Goal: Task Accomplishment & Management: Use online tool/utility

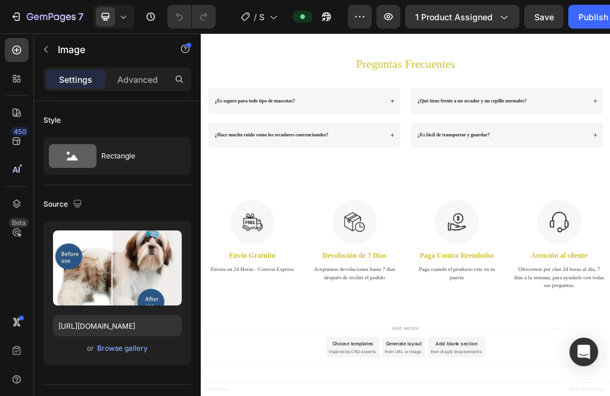
scroll to position [1581, 0]
click at [18, 83] on icon at bounding box center [17, 79] width 12 height 12
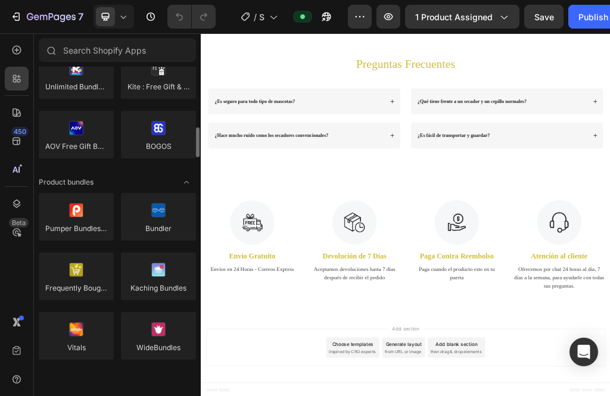
scroll to position [782, 0]
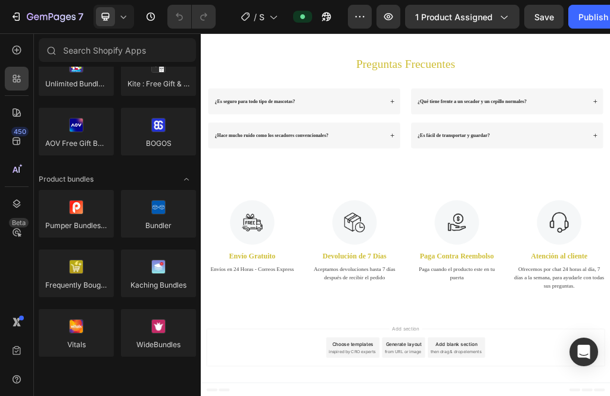
click at [161, 222] on div at bounding box center [158, 214] width 75 height 48
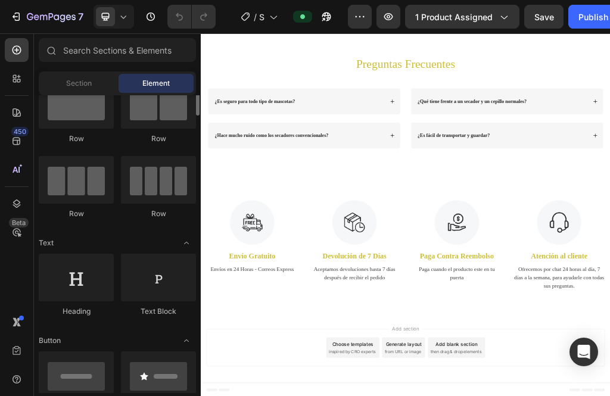
scroll to position [0, 0]
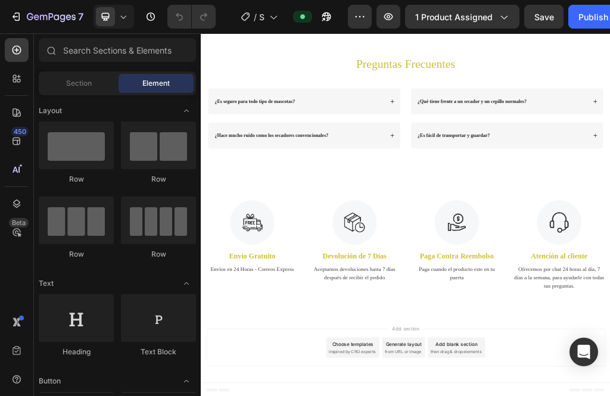
click at [88, 79] on span "Section" at bounding box center [79, 83] width 26 height 11
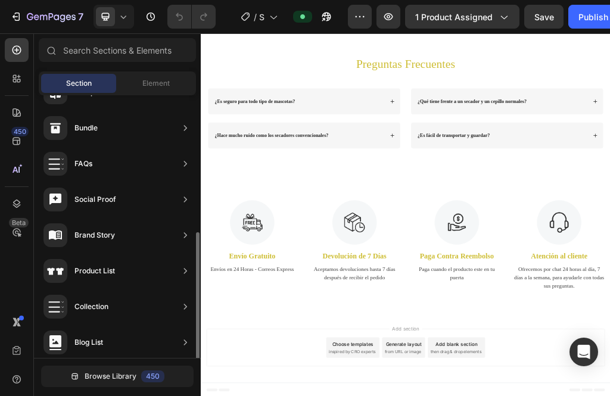
scroll to position [390, 0]
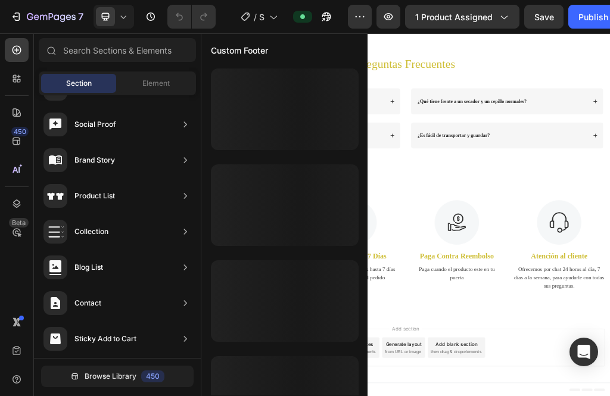
click at [178, 379] on div "Custom Footer" at bounding box center [117, 374] width 157 height 33
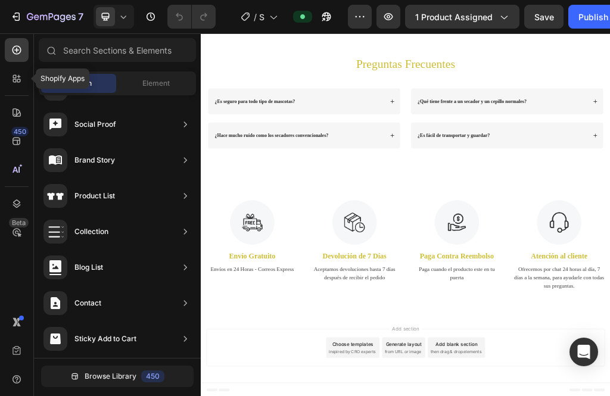
click at [18, 80] on icon at bounding box center [17, 79] width 12 height 12
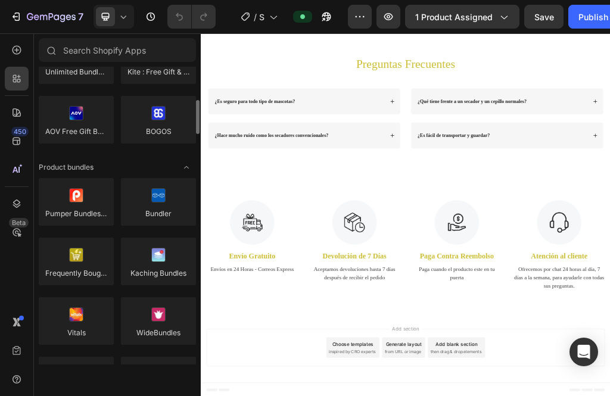
scroll to position [314, 0]
click at [163, 198] on div at bounding box center [158, 202] width 75 height 48
click at [156, 198] on div at bounding box center [158, 202] width 75 height 48
click at [169, 201] on div at bounding box center [158, 202] width 75 height 48
click at [163, 201] on div at bounding box center [158, 202] width 75 height 48
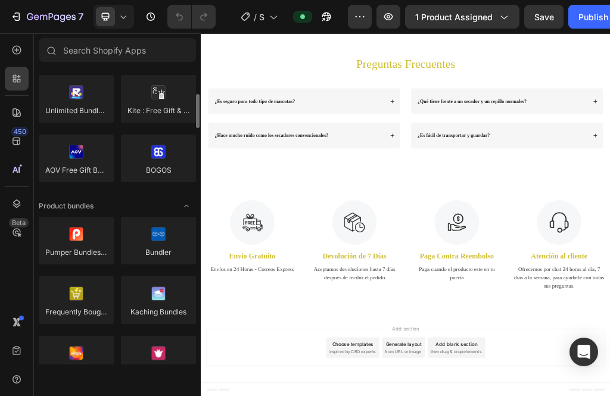
scroll to position [276, 0]
click at [153, 243] on div at bounding box center [158, 240] width 75 height 48
click at [156, 238] on div at bounding box center [158, 240] width 75 height 48
click at [155, 235] on div at bounding box center [158, 240] width 75 height 48
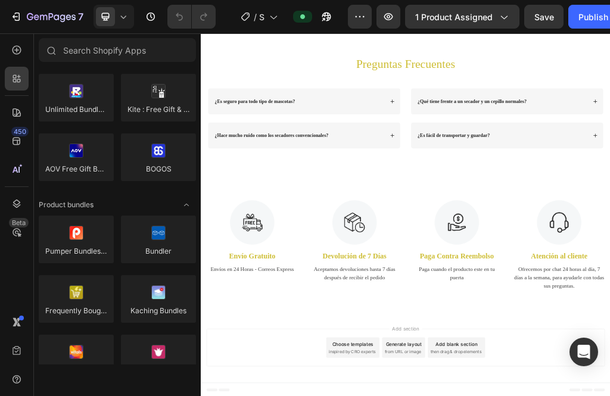
click at [152, 241] on div at bounding box center [158, 240] width 75 height 48
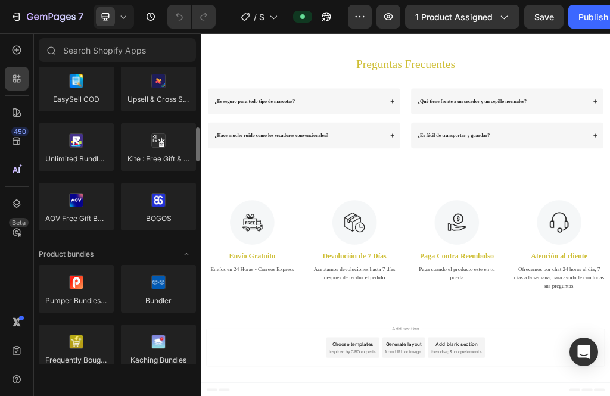
scroll to position [219, 0]
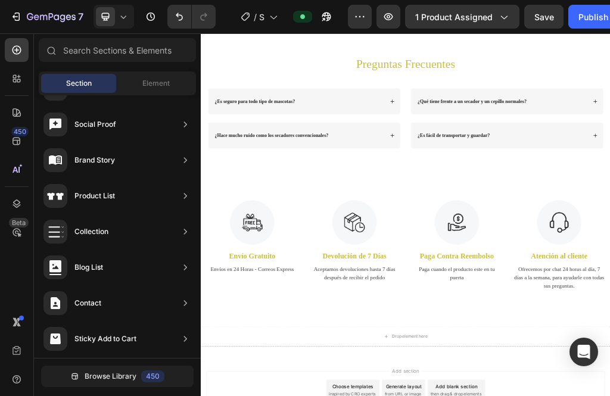
click at [26, 73] on div at bounding box center [17, 79] width 24 height 24
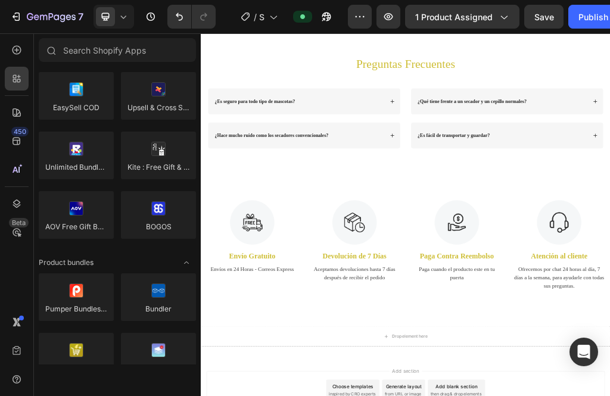
click at [73, 77] on div at bounding box center [76, 96] width 75 height 48
click at [156, 299] on div at bounding box center [158, 297] width 75 height 48
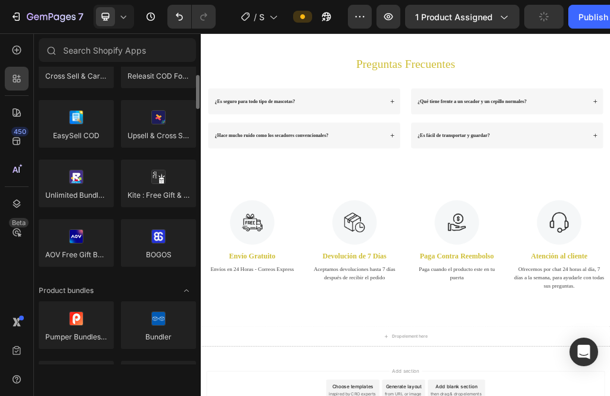
scroll to position [181, 0]
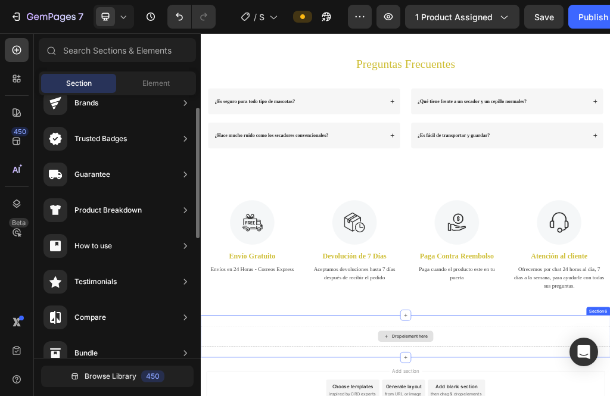
scroll to position [0, 0]
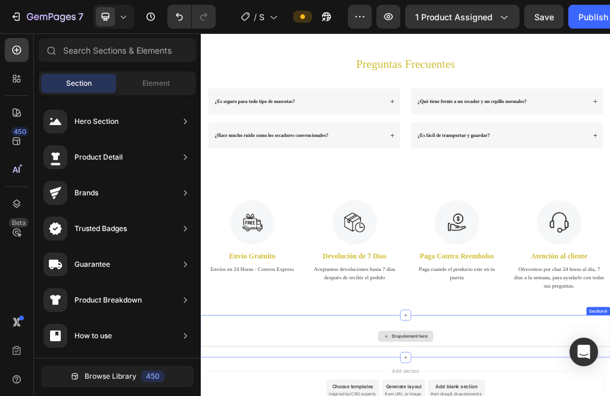
click at [179, 18] on icon "Undo/Redo" at bounding box center [179, 17] width 12 height 12
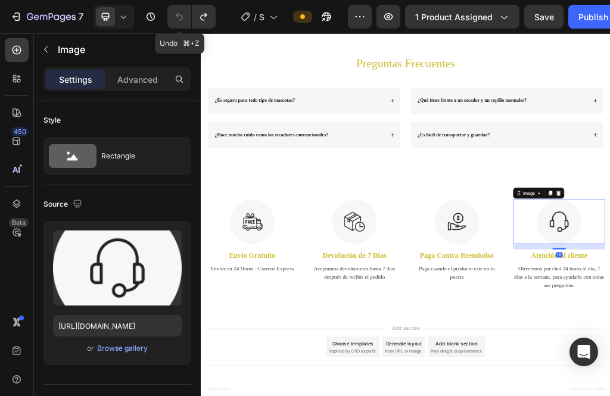
scroll to position [1581, 0]
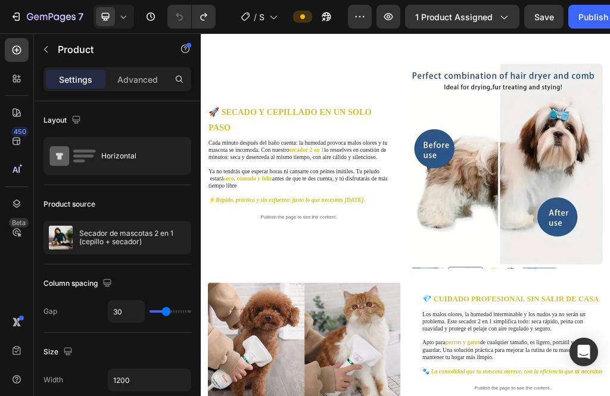
scroll to position [618, 0]
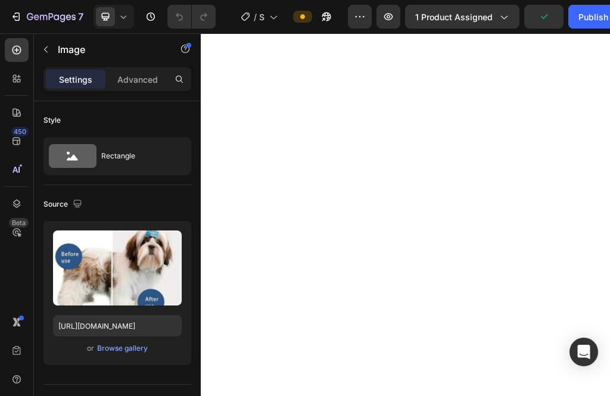
click at [130, 291] on input "file" at bounding box center [117, 288] width 82 height 20
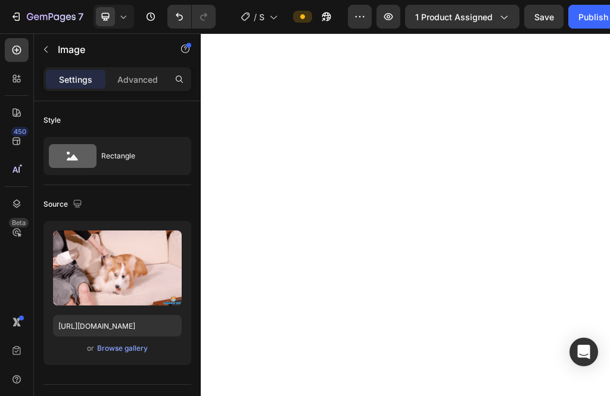
type input "[URL][DOMAIN_NAME]"
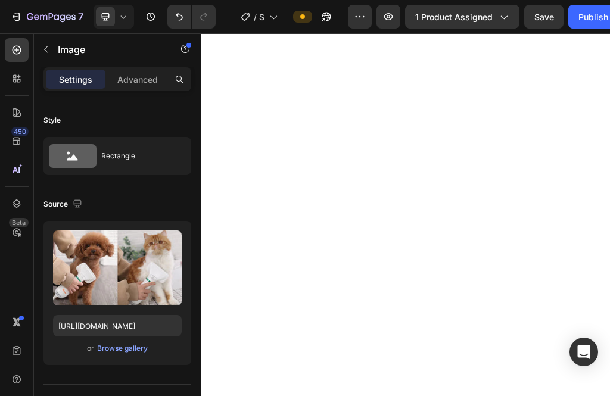
click at [133, 291] on input "file" at bounding box center [117, 288] width 82 height 20
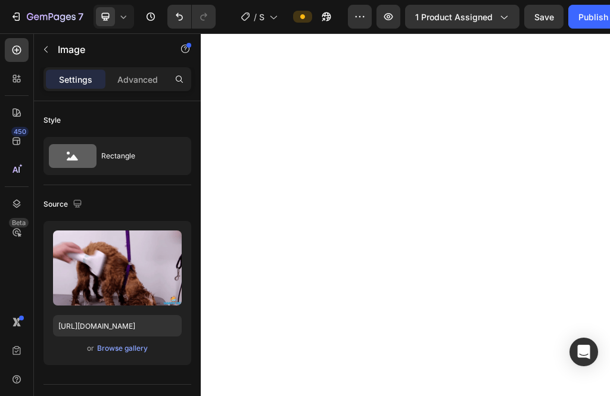
type input "[URL][DOMAIN_NAME]"
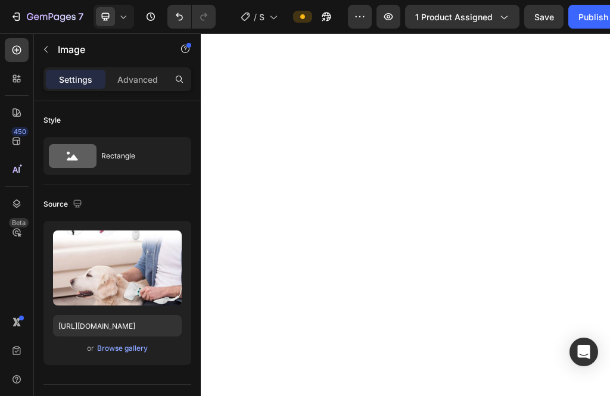
click at [130, 290] on input "file" at bounding box center [117, 288] width 82 height 20
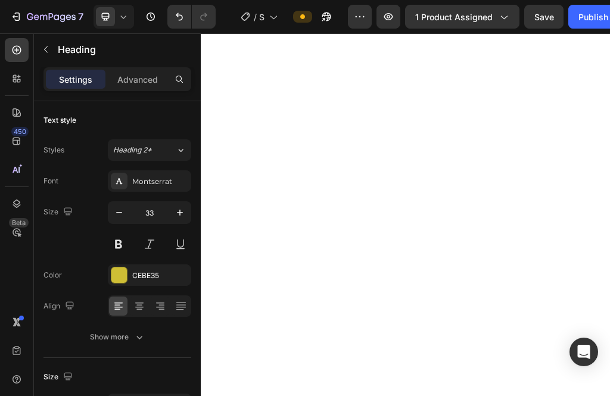
click at [586, 21] on div "Publish" at bounding box center [594, 17] width 30 height 13
